Goal: Unclear

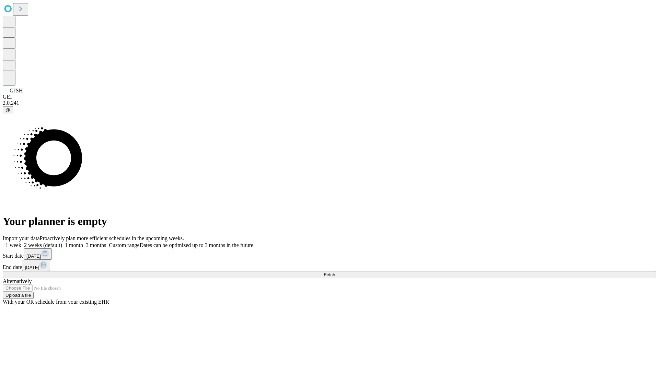
click at [335, 272] on span "Fetch" at bounding box center [329, 274] width 11 height 5
